Goal: Go to known website: Access a specific website the user already knows

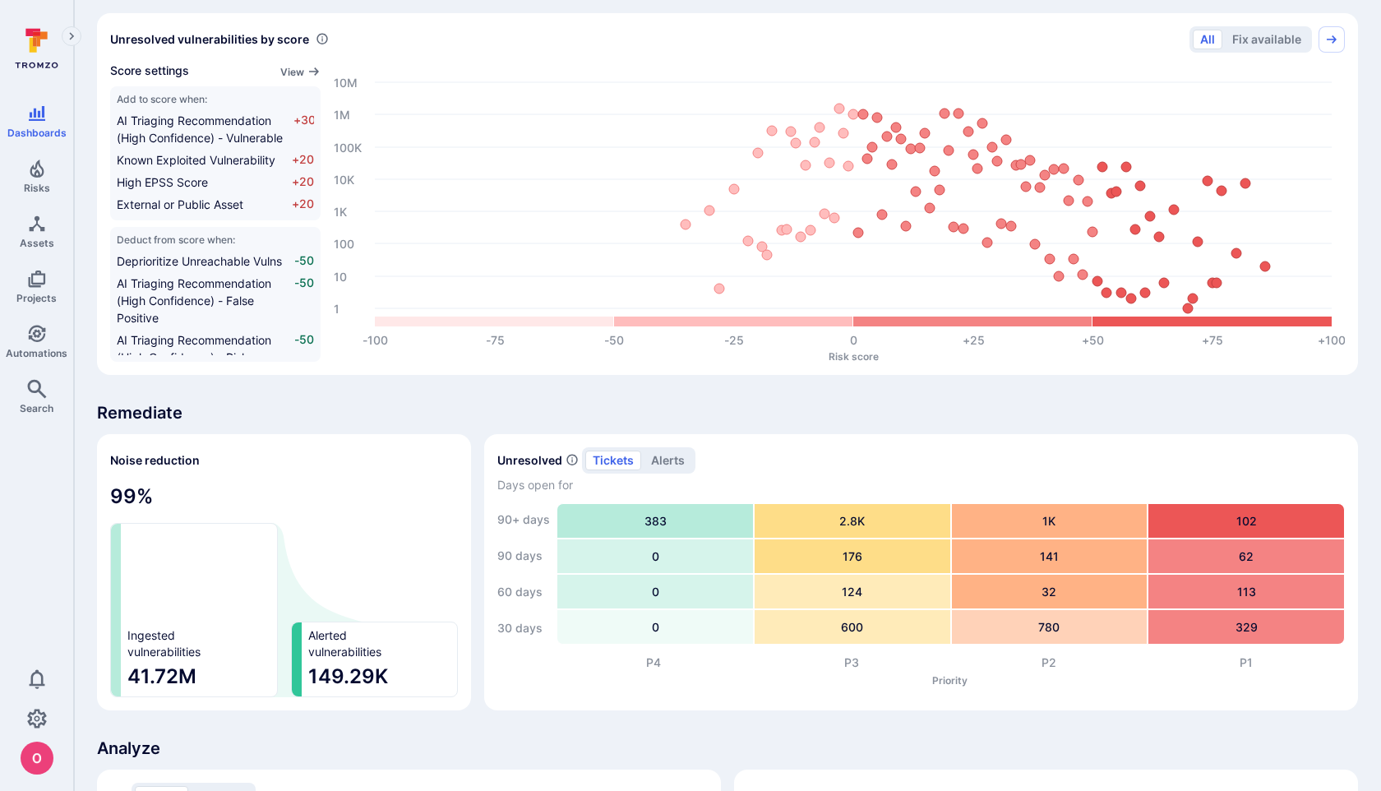
scroll to position [1040, 0]
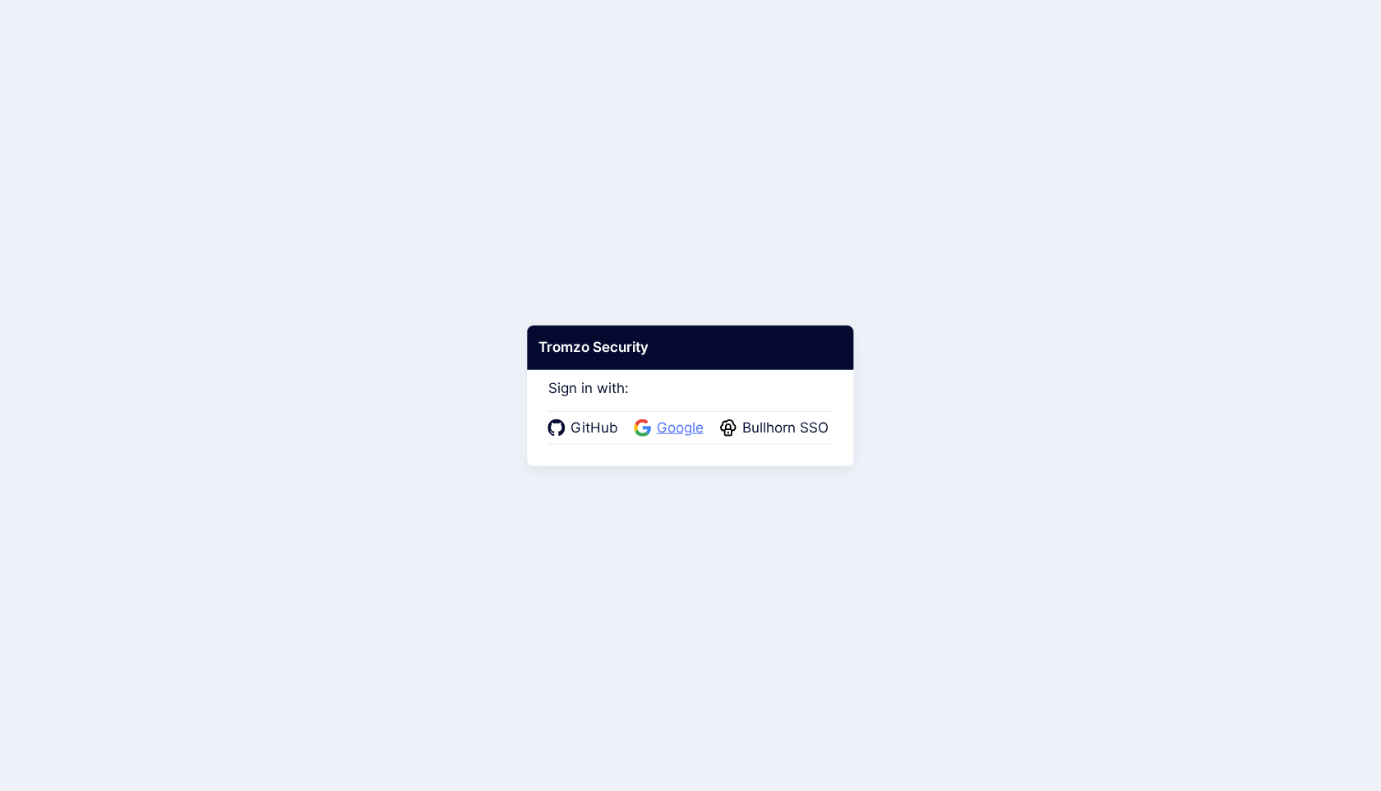
click at [669, 426] on span "Google" at bounding box center [680, 428] width 57 height 21
